Goal: Information Seeking & Learning: Learn about a topic

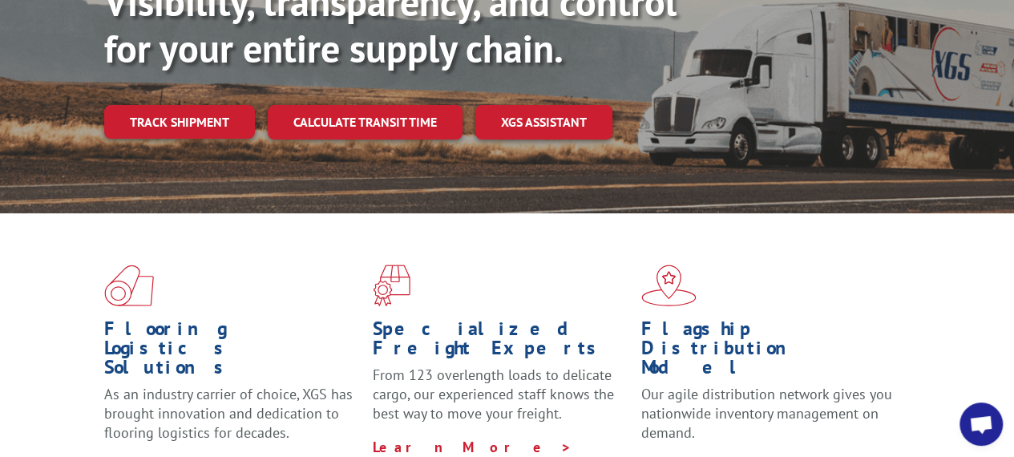
scroll to position [321, 0]
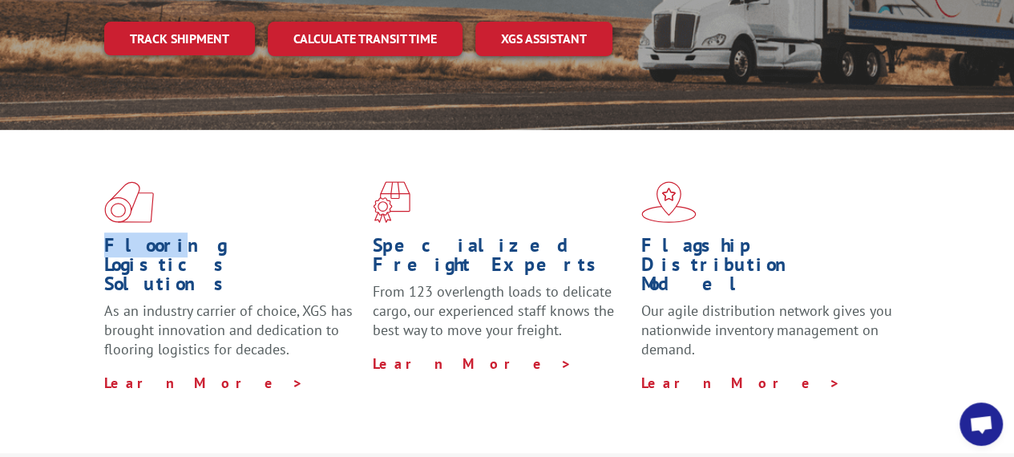
drag, startPoint x: 83, startPoint y: 206, endPoint x: 513, endPoint y: 252, distance: 432.2
click at [334, 245] on div "Flooring Logistics Solutions As an industry carrier of choice, XGS has brought …" at bounding box center [507, 286] width 1014 height 313
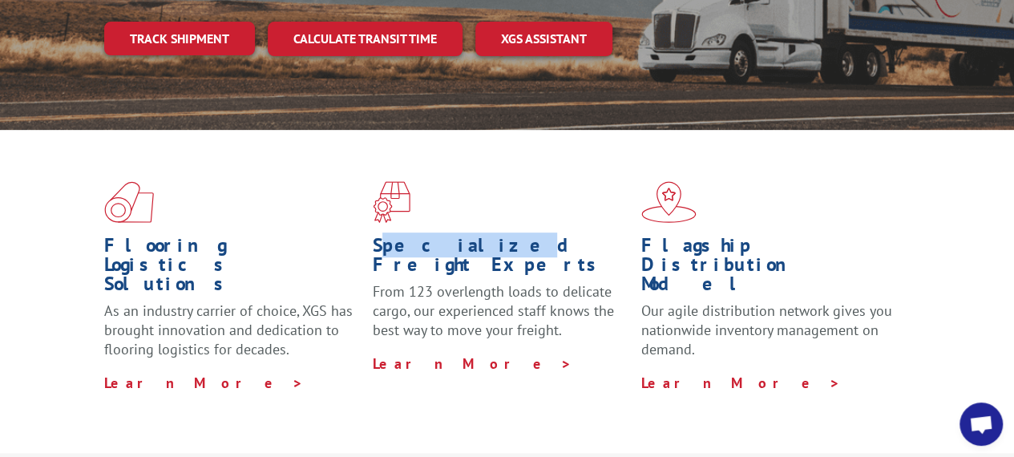
drag, startPoint x: 384, startPoint y: 212, endPoint x: 691, endPoint y: 230, distance: 307.6
click at [552, 236] on h1 "Specialized Freight Experts" at bounding box center [501, 259] width 257 height 47
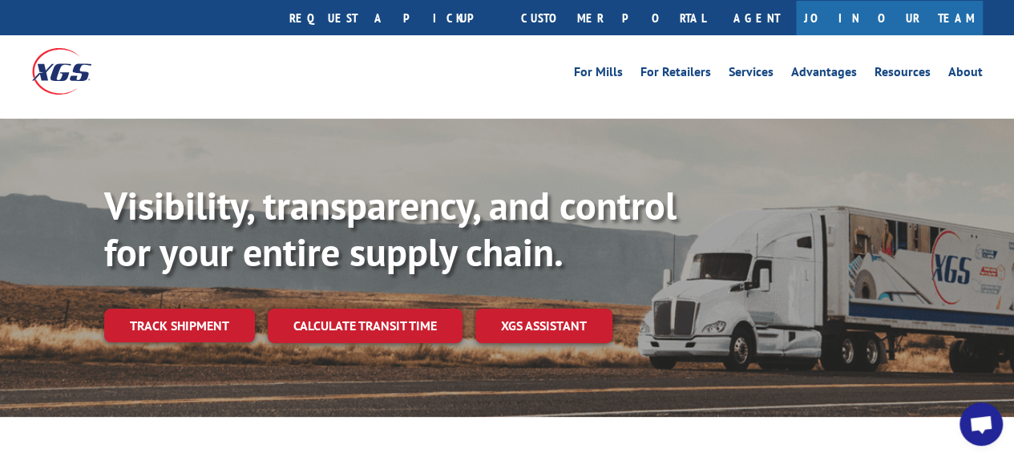
scroll to position [0, 0]
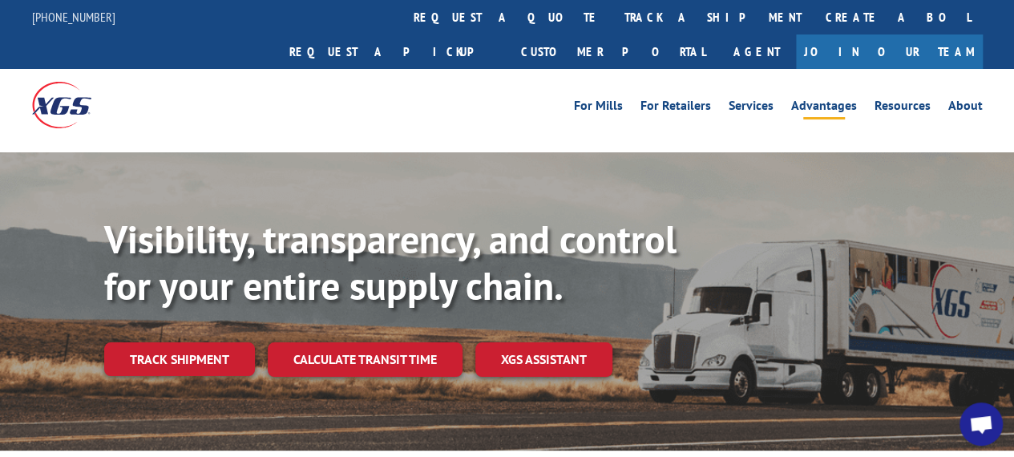
click at [821, 99] on link "Advantages" at bounding box center [824, 108] width 66 height 18
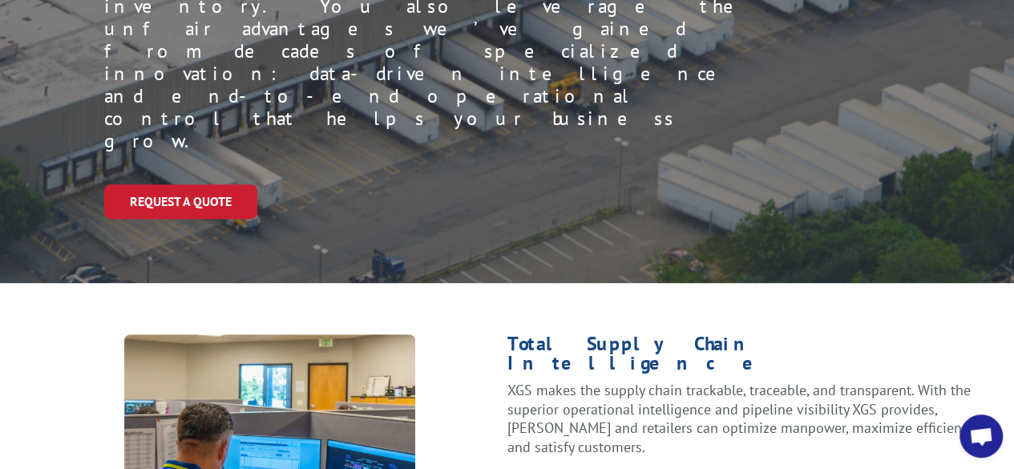
scroll to position [401, 0]
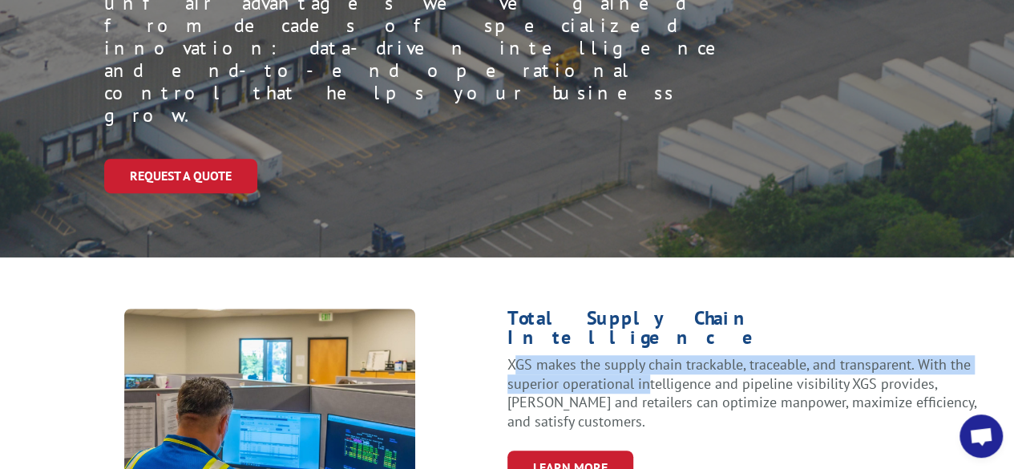
drag, startPoint x: 518, startPoint y: 171, endPoint x: 898, endPoint y: 203, distance: 381.4
click at [708, 355] on p "XGS makes the supply chain trackable, traceable, and transparent. With the supe…" at bounding box center [745, 393] width 475 height 76
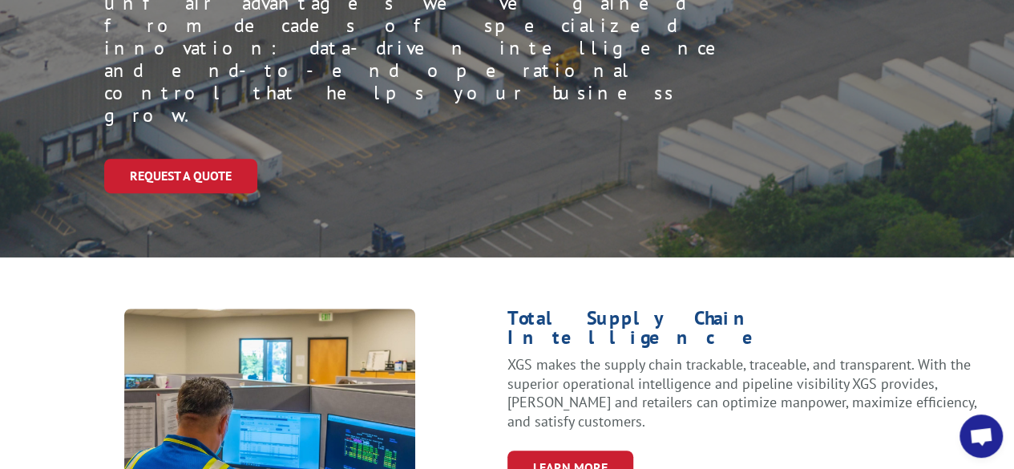
click at [911, 355] on p "XGS makes the supply chain trackable, traceable, and transparent. With the supe…" at bounding box center [745, 393] width 475 height 76
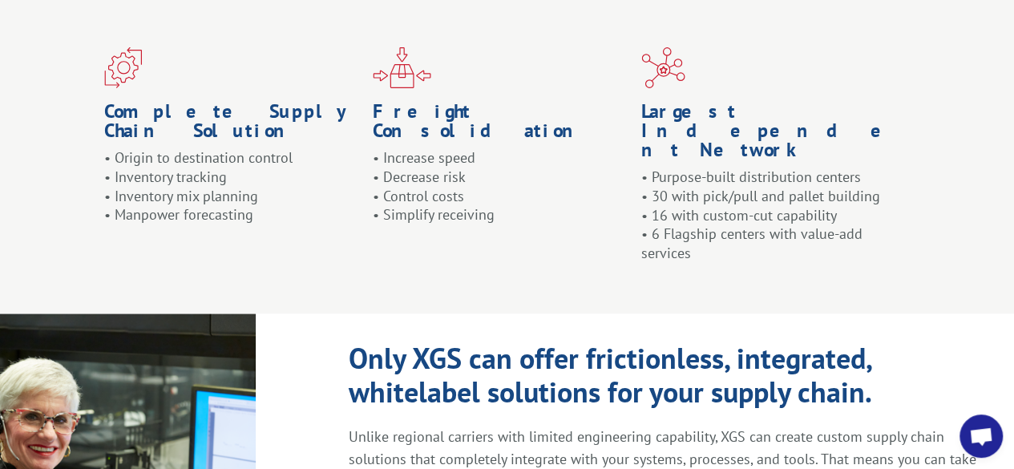
scroll to position [1604, 0]
